Goal: Information Seeking & Learning: Stay updated

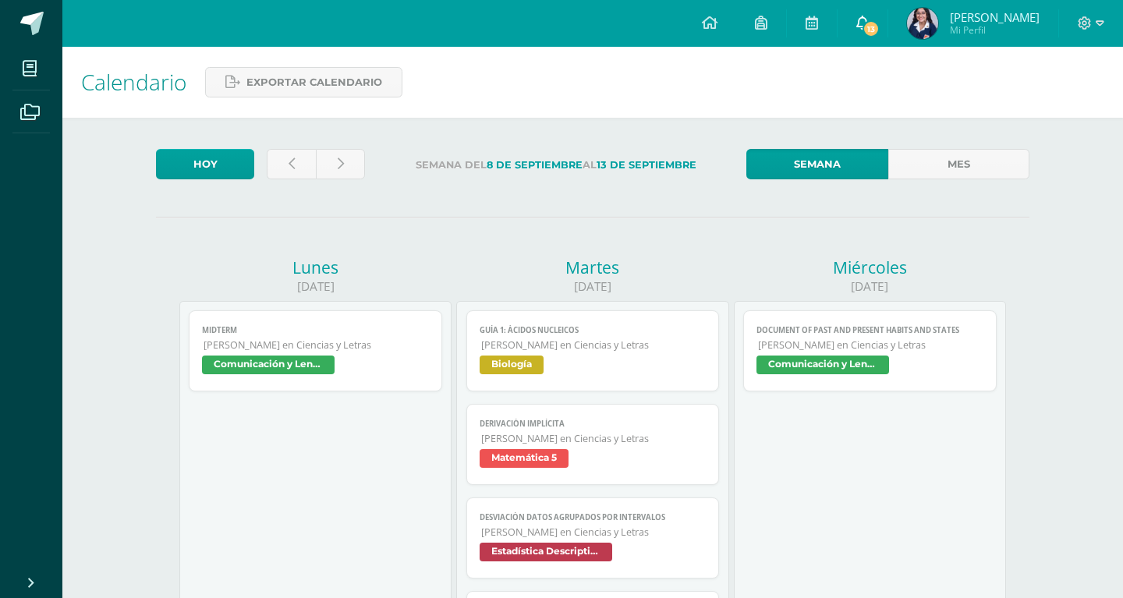
click at [880, 32] on span "13" at bounding box center [871, 28] width 17 height 17
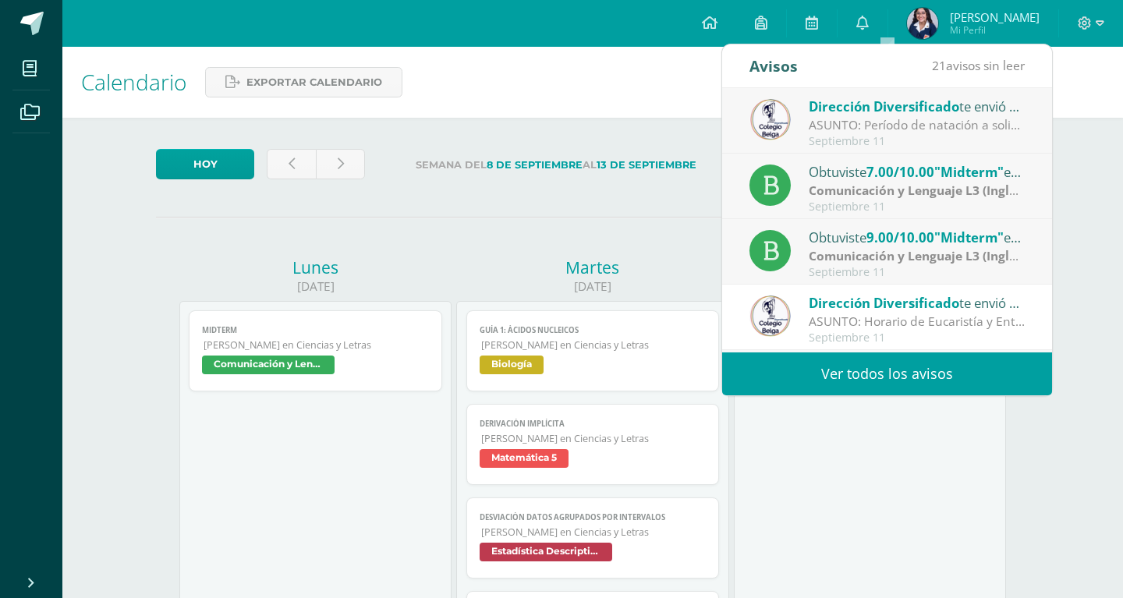
click at [881, 120] on div "ASUNTO: Período de natación a solicitud de graduandas: ASUNTO: Período de natac…" at bounding box center [917, 125] width 217 height 18
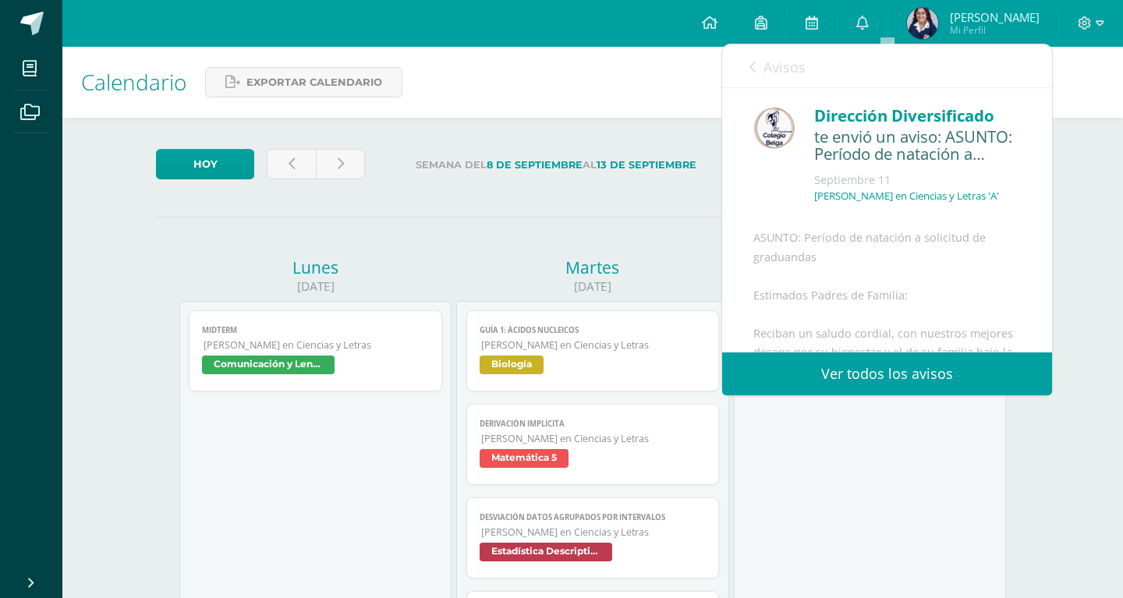
click at [995, 106] on div "Dirección Diversificado" at bounding box center [917, 116] width 207 height 24
click at [803, 125] on div "Dirección Diversificado te envió un aviso: ASUNTO: Período de natación a solici…" at bounding box center [887, 160] width 268 height 113
click at [869, 110] on div "Dirección Diversificado" at bounding box center [917, 116] width 207 height 24
click at [853, 138] on div "te envió un aviso: ASUNTO: Período de natación a solicitud de graduandas" at bounding box center [917, 146] width 207 height 37
click at [771, 71] on span "Avisos" at bounding box center [785, 67] width 42 height 19
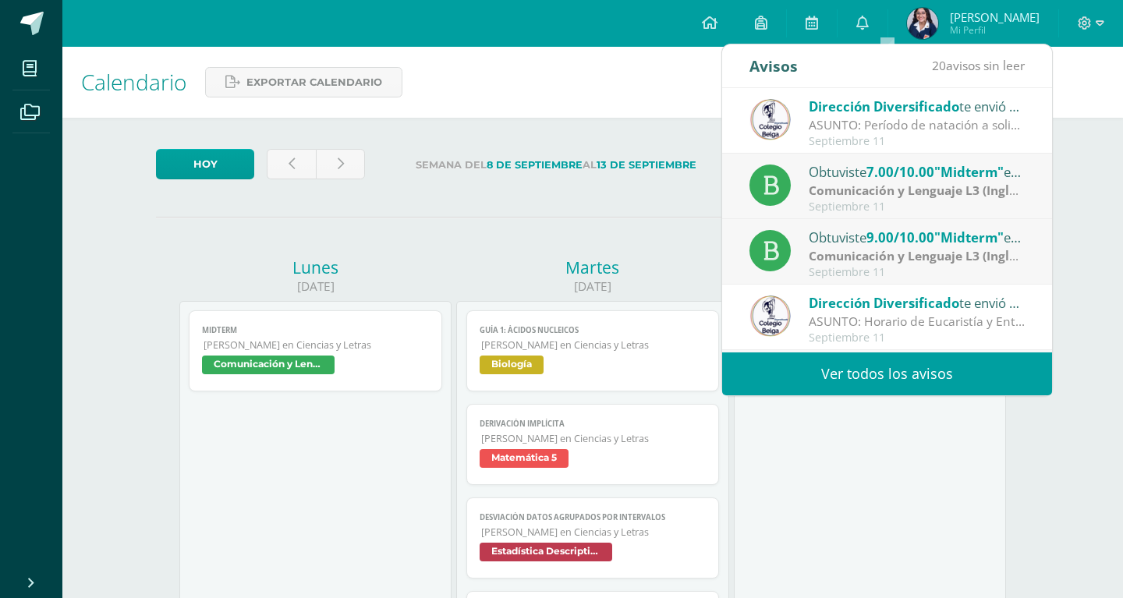
click at [909, 330] on div "ASUNTO: Horario de Eucaristía y Entrega Simbólica de Títulos: ASUNTO: Horario d…" at bounding box center [917, 322] width 217 height 18
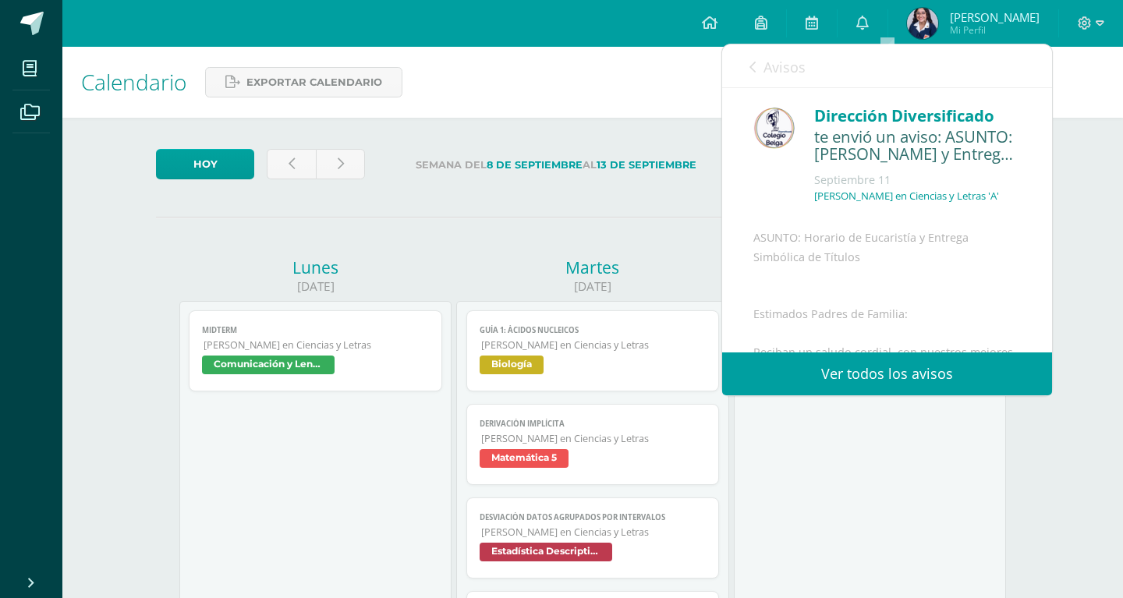
click at [870, 318] on div "ASUNTO: Horario de Eucaristía y Entrega Simbólica de Títulos Estimados Padres d…" at bounding box center [887, 502] width 268 height 546
click at [991, 307] on div "ASUNTO: Horario de Eucaristía y Entrega Simbólica de Títulos Estimados Padres d…" at bounding box center [887, 502] width 268 height 546
click at [990, 307] on div "ASUNTO: Horario de Eucaristía y Entrega Simbólica de Títulos Estimados Padres d…" at bounding box center [887, 502] width 268 height 546
click at [780, 312] on div "ASUNTO: Horario de Eucaristía y Entrega Simbólica de Títulos Estimados Padres d…" at bounding box center [887, 502] width 268 height 546
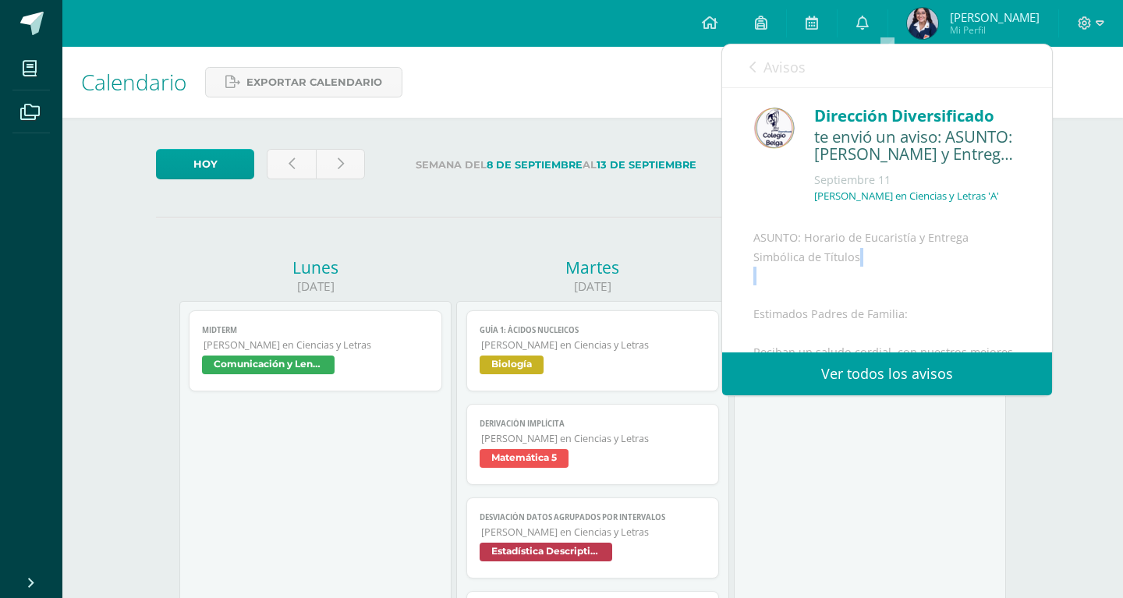
click at [809, 315] on div "ASUNTO: Horario de Eucaristía y Entrega Simbólica de Títulos Estimados Padres d…" at bounding box center [887, 502] width 268 height 546
click at [869, 324] on div "ASUNTO: Horario de Eucaristía y Entrega Simbólica de Títulos Estimados Padres d…" at bounding box center [887, 502] width 268 height 546
click at [870, 335] on div "ASUNTO: Horario de Eucaristía y Entrega Simbólica de Títulos Estimados Padres d…" at bounding box center [887, 502] width 268 height 546
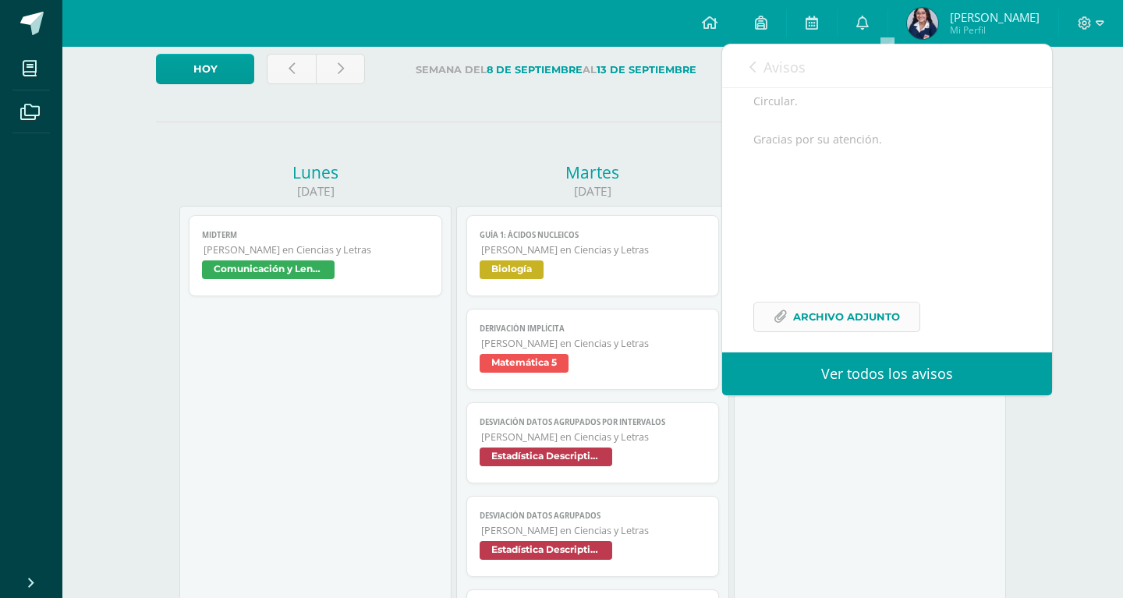
scroll to position [423, 0]
click at [847, 312] on span "Archivo Adjunto" at bounding box center [846, 317] width 107 height 29
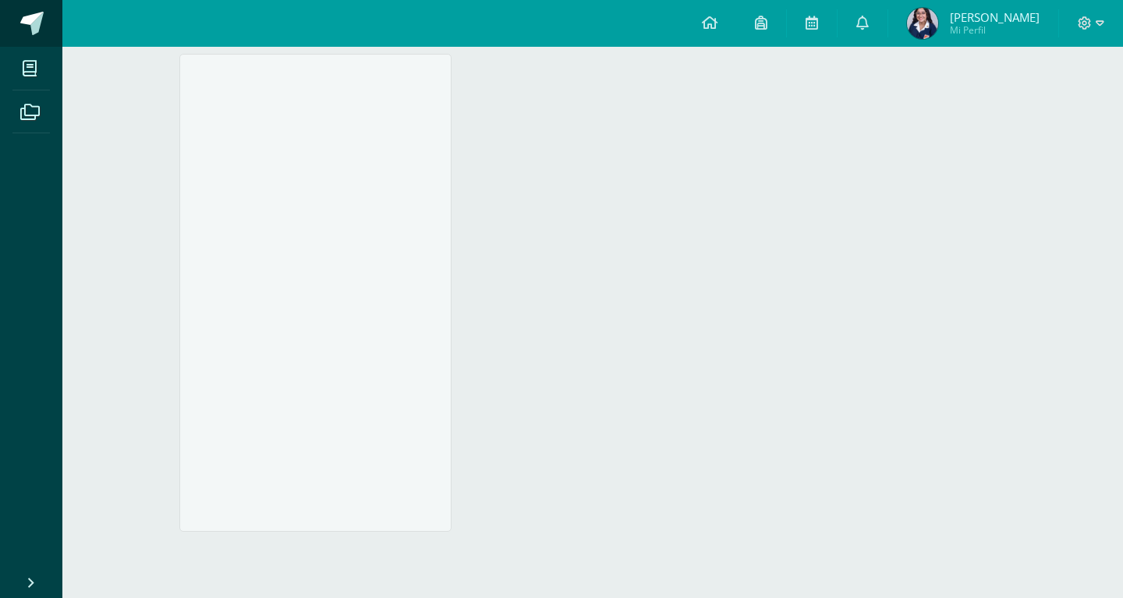
scroll to position [1317, 0]
